Goal: Book appointment/travel/reservation

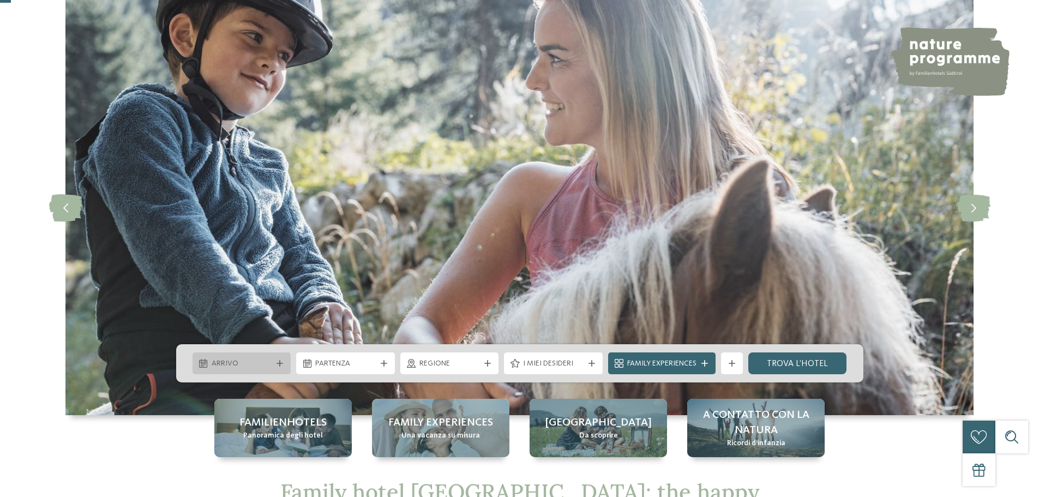
scroll to position [55, 0]
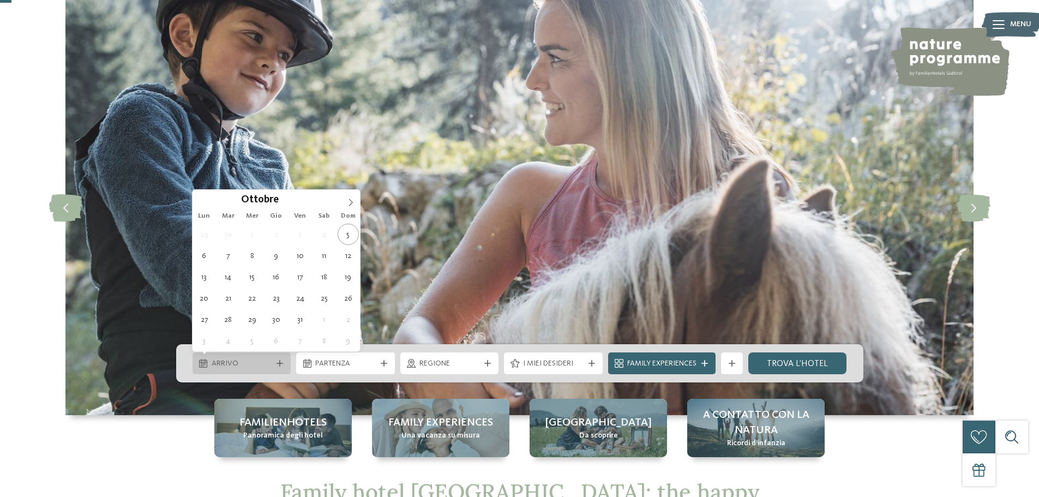
click at [269, 359] on span "Arrivo" at bounding box center [242, 363] width 61 height 11
click at [348, 202] on icon at bounding box center [351, 202] width 8 height 8
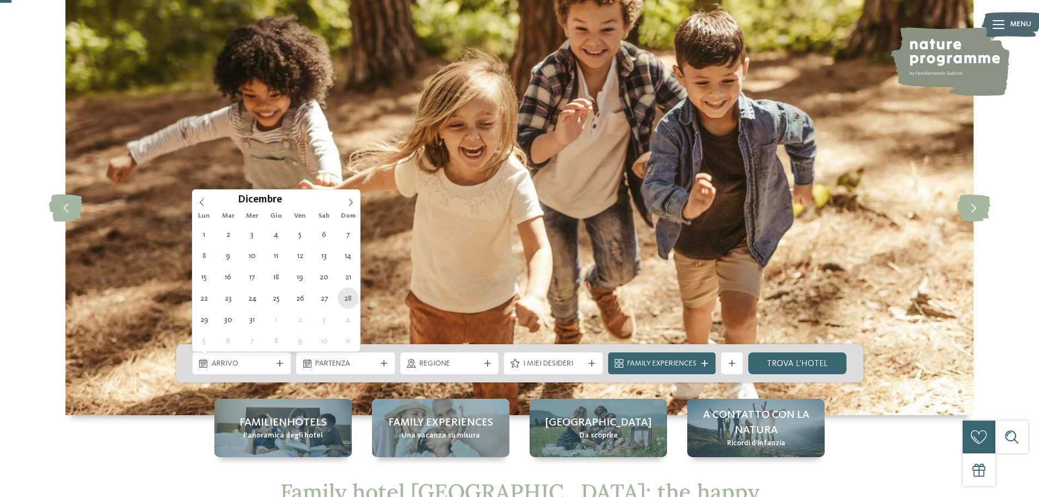
type div "[DATE]"
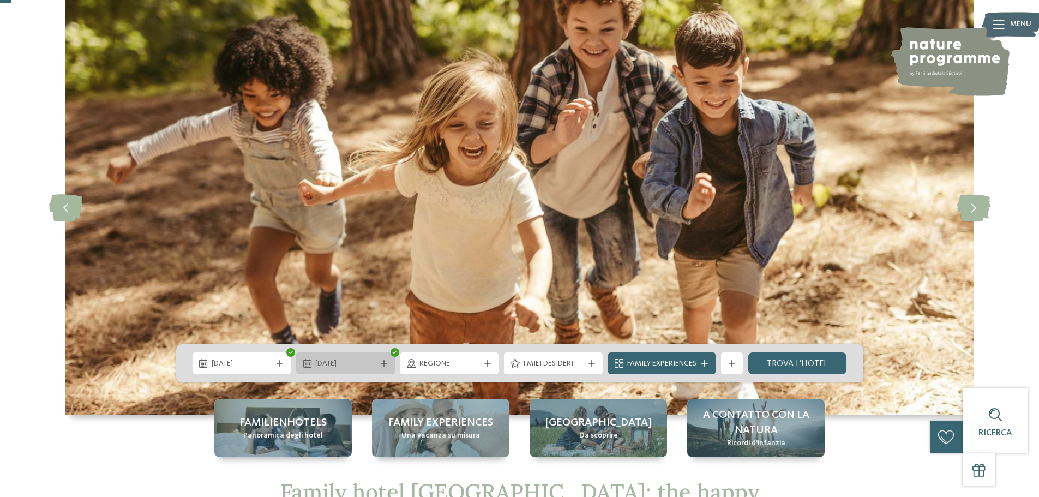
click at [362, 363] on span "[DATE]" at bounding box center [345, 363] width 61 height 11
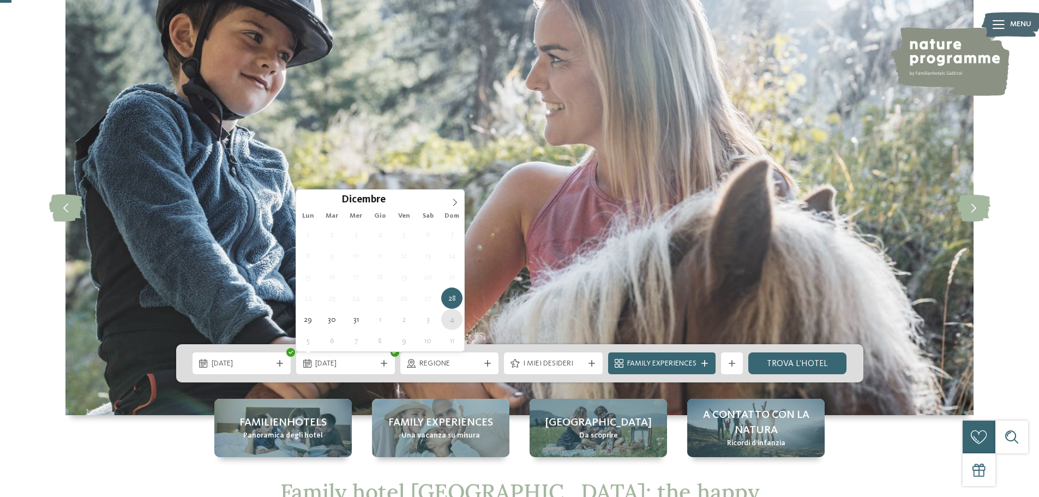
type div "[DATE]"
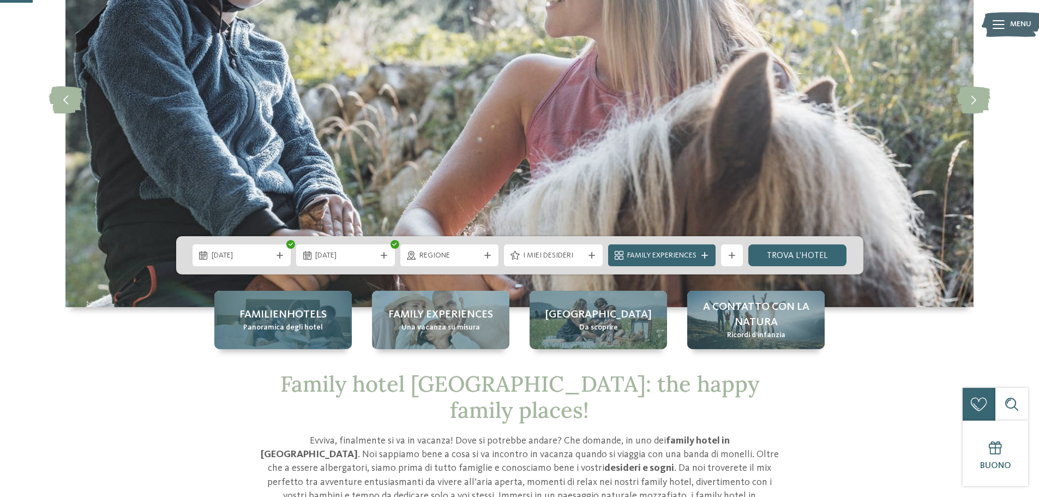
scroll to position [164, 0]
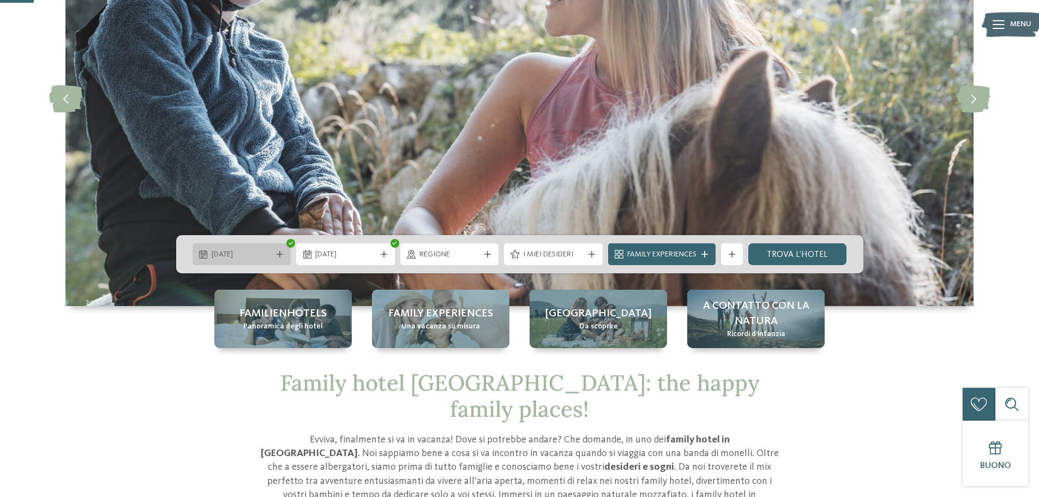
click at [252, 250] on span "[DATE]" at bounding box center [242, 254] width 61 height 11
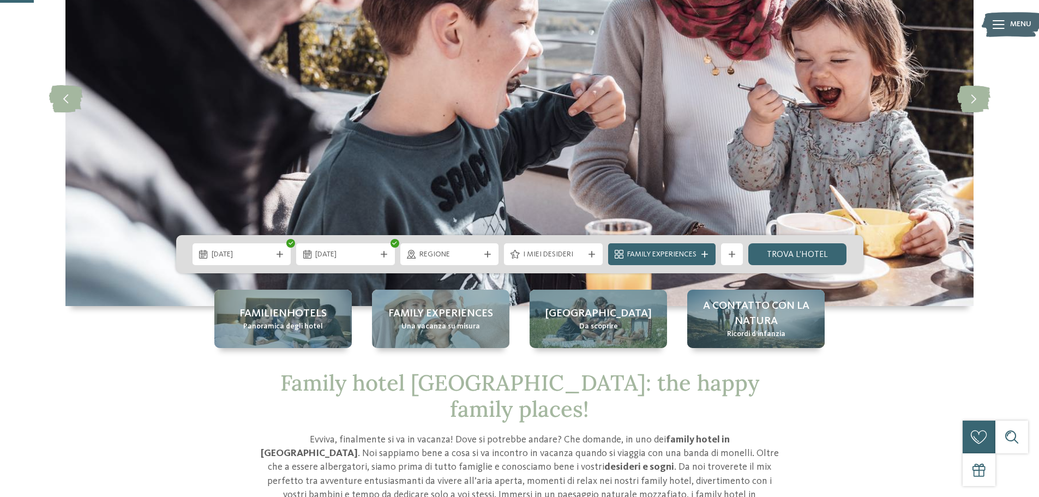
click at [424, 200] on img at bounding box center [519, 98] width 908 height 415
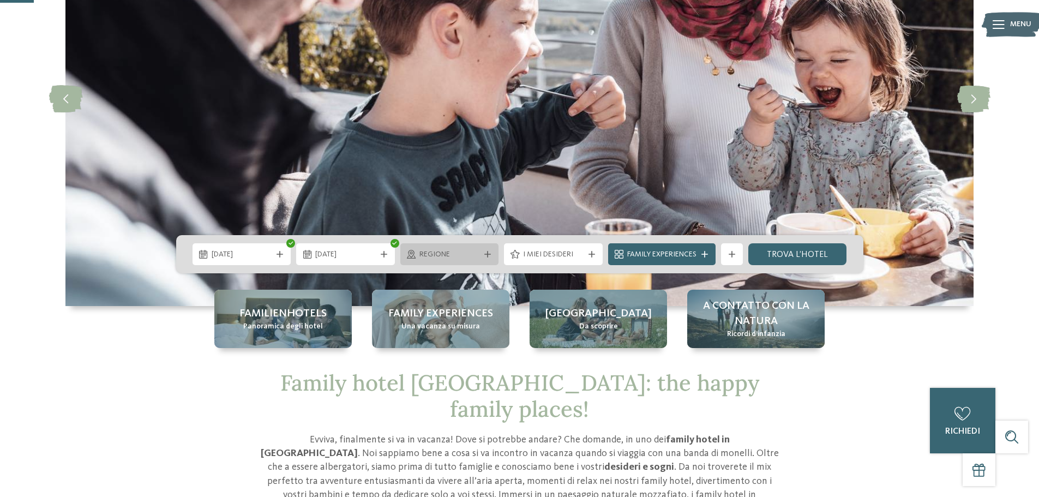
click at [454, 259] on span "Regione" at bounding box center [449, 254] width 61 height 11
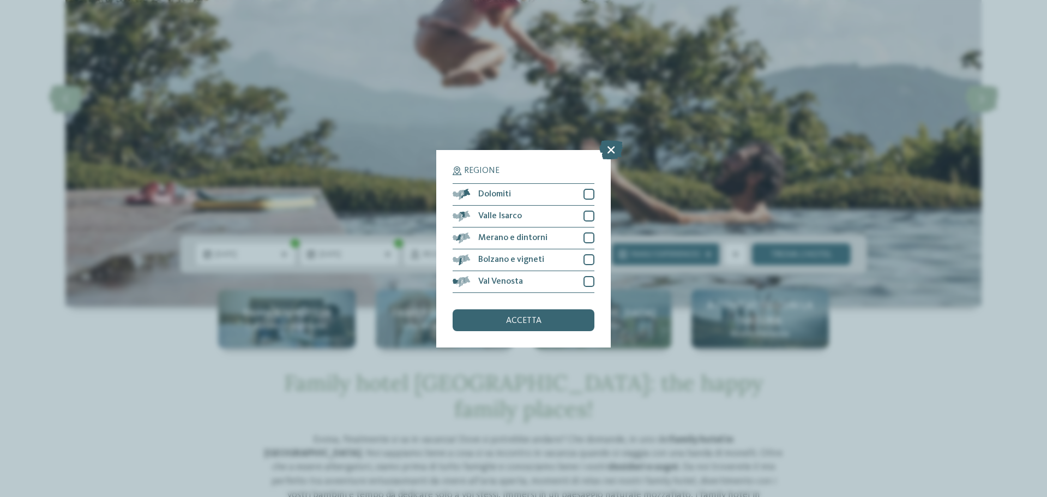
click at [411, 179] on div "Regione Dolomiti" at bounding box center [523, 248] width 1047 height 497
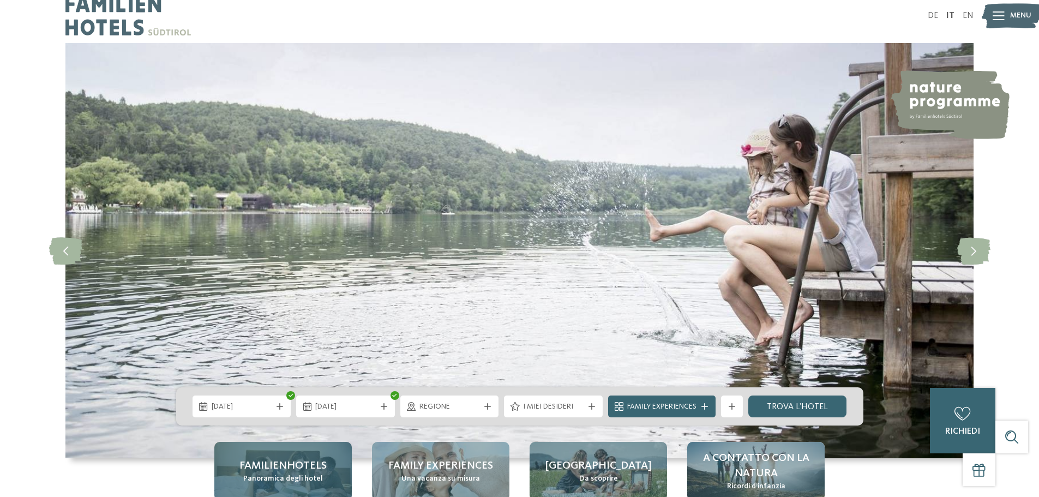
scroll to position [0, 0]
